Goal: Transaction & Acquisition: Purchase product/service

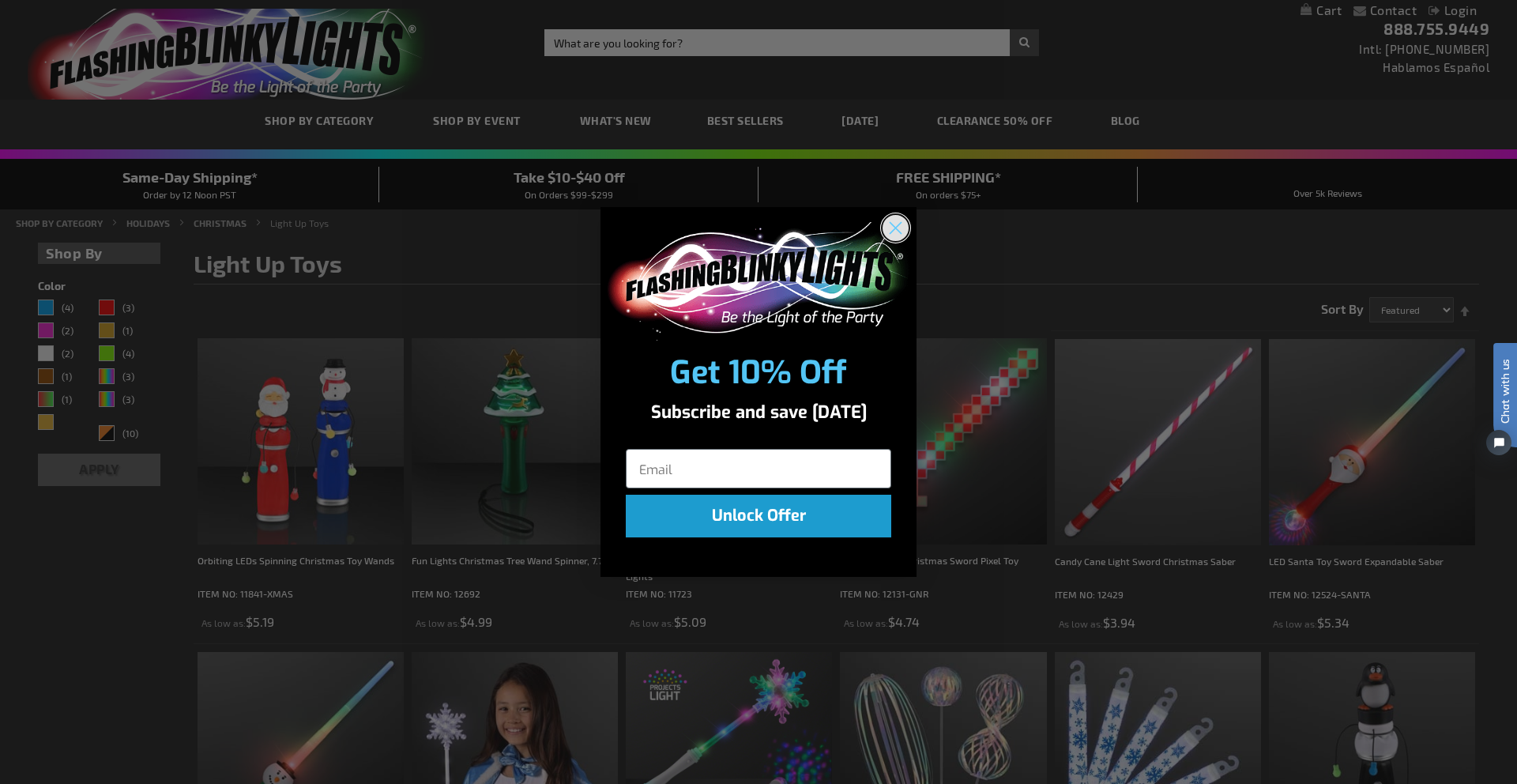
click at [898, 221] on circle "Close dialog" at bounding box center [895, 227] width 26 height 26
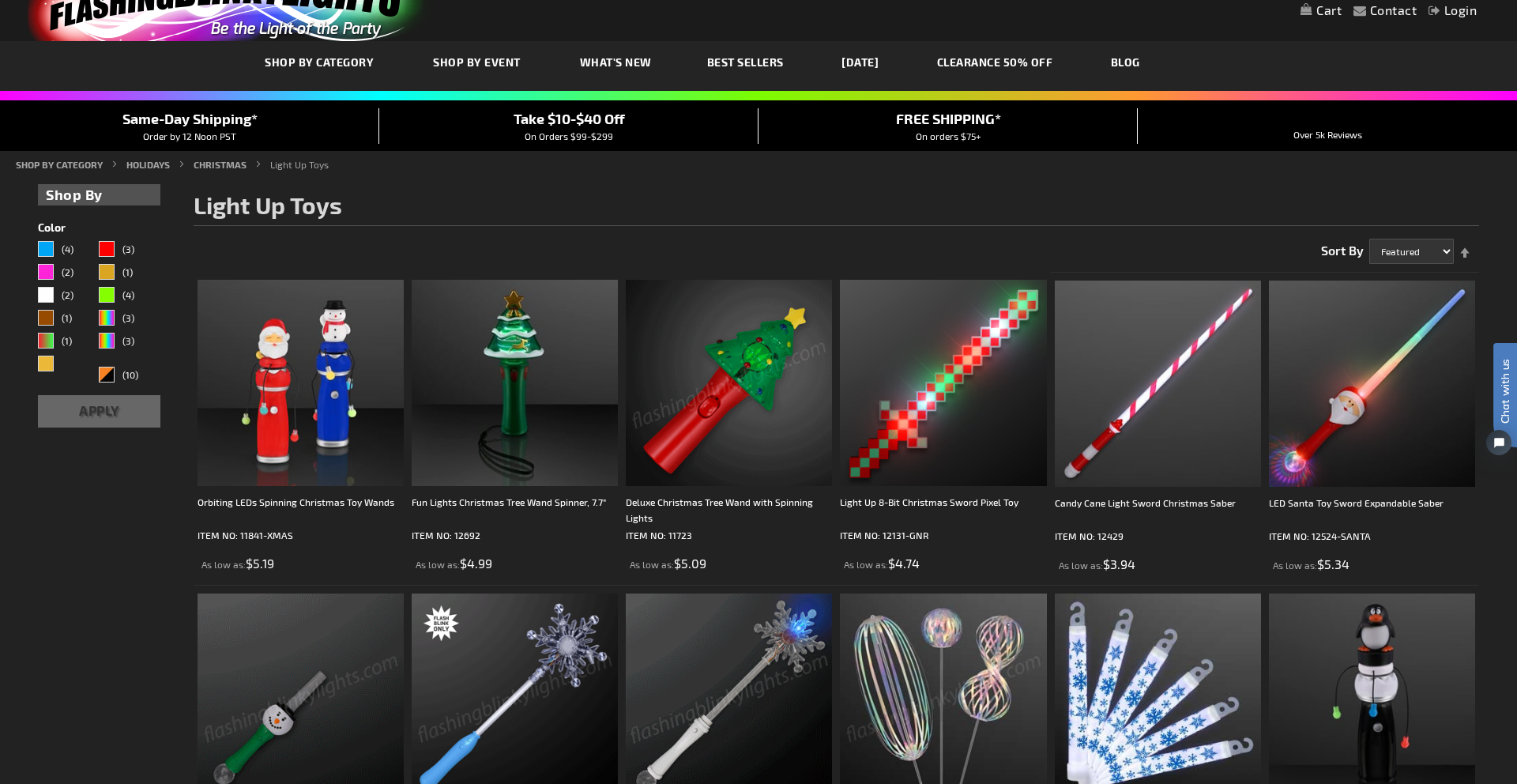
scroll to position [59, 0]
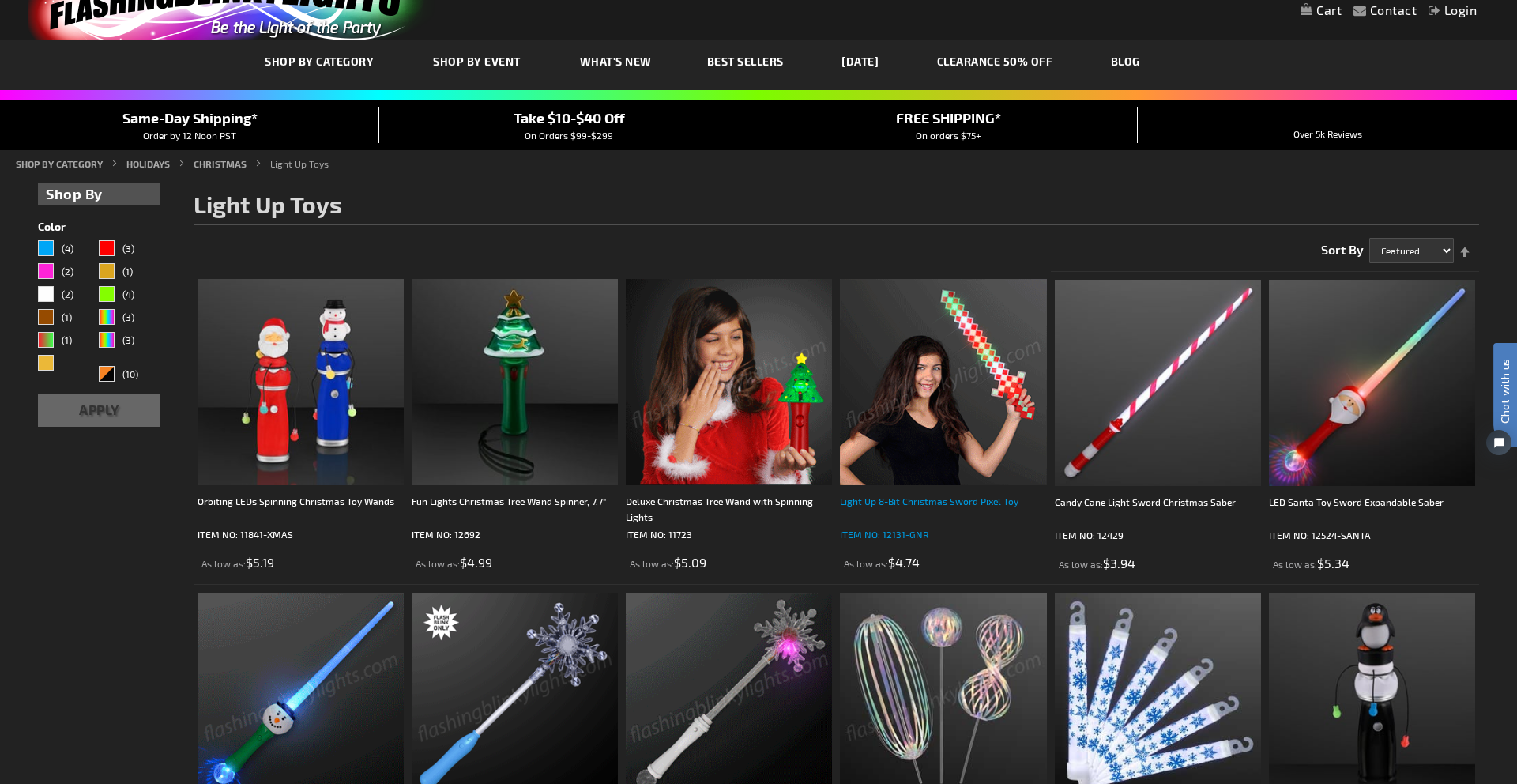
click at [901, 504] on div "Light Up 8-Bit Christmas Sword Pixel Toy" at bounding box center [943, 508] width 207 height 31
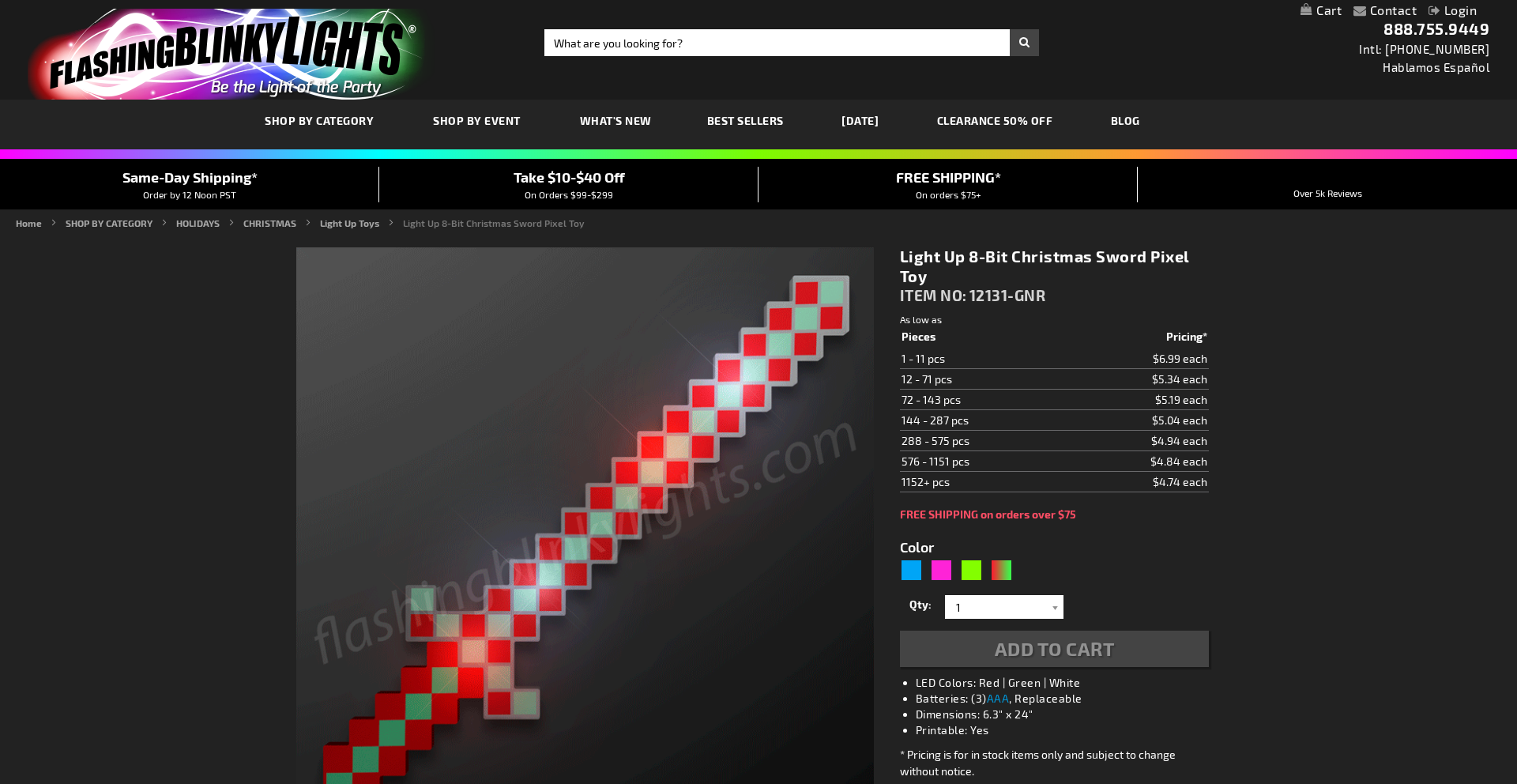
type input "5642"
